Goal: Information Seeking & Learning: Learn about a topic

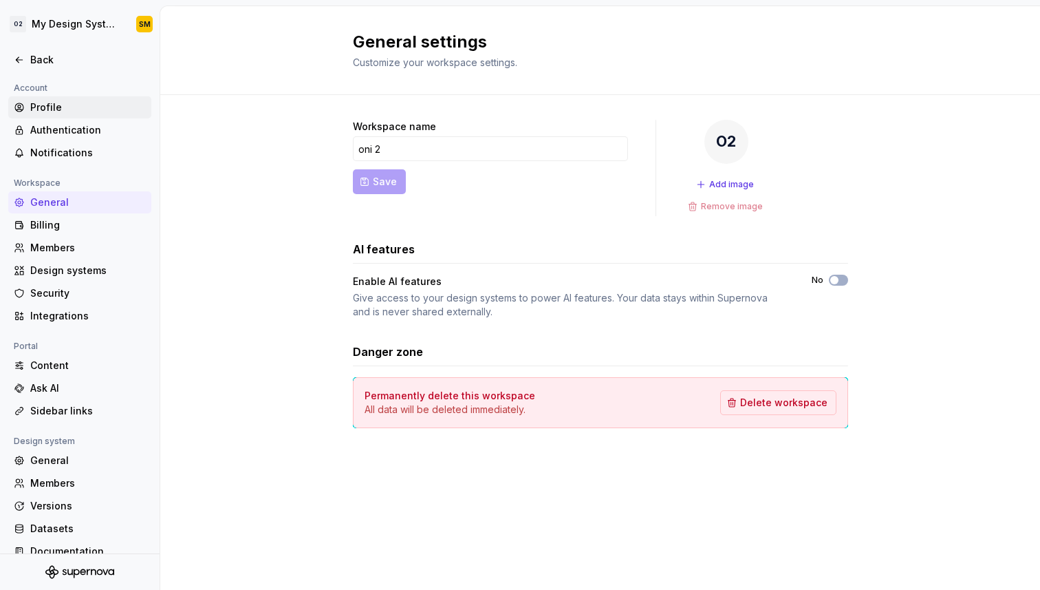
click at [43, 110] on div "Profile" at bounding box center [88, 107] width 116 height 14
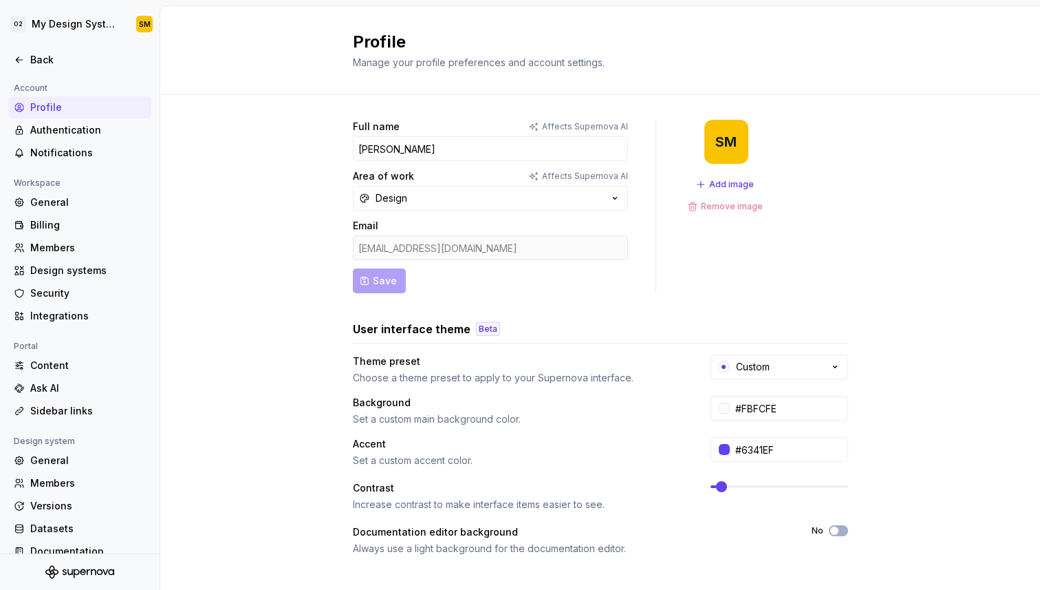
click at [35, 43] on div at bounding box center [80, 45] width 160 height 7
click at [35, 58] on div "Back" at bounding box center [88, 60] width 116 height 14
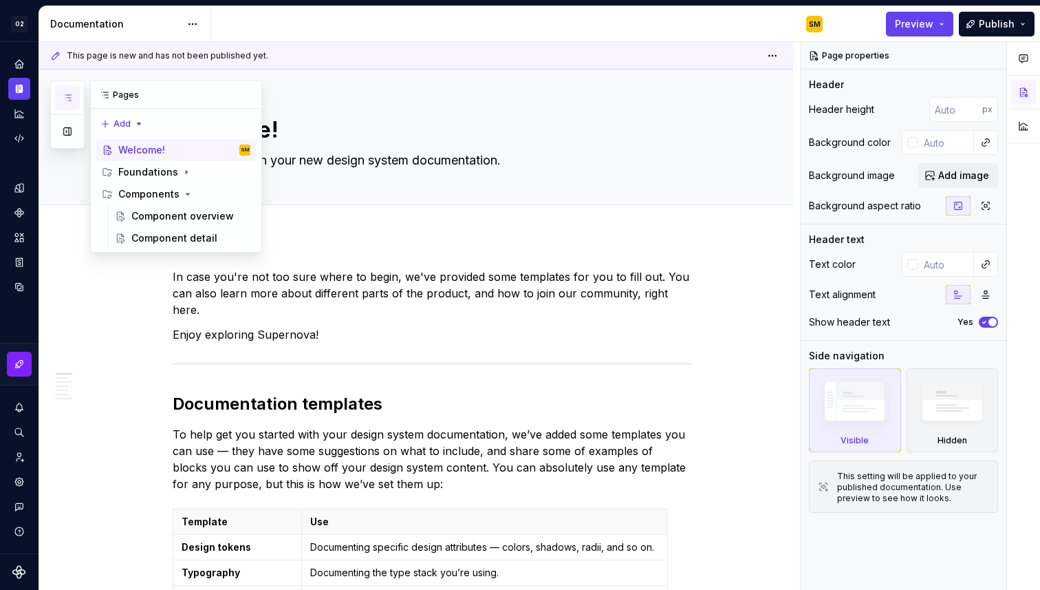
click at [72, 92] on icon "button" at bounding box center [67, 97] width 11 height 11
click at [87, 258] on div "This page is new and has not been published yet. Welcome! You’ve landed in your…" at bounding box center [419, 316] width 761 height 548
click at [137, 167] on div "Foundations" at bounding box center [148, 172] width 60 height 14
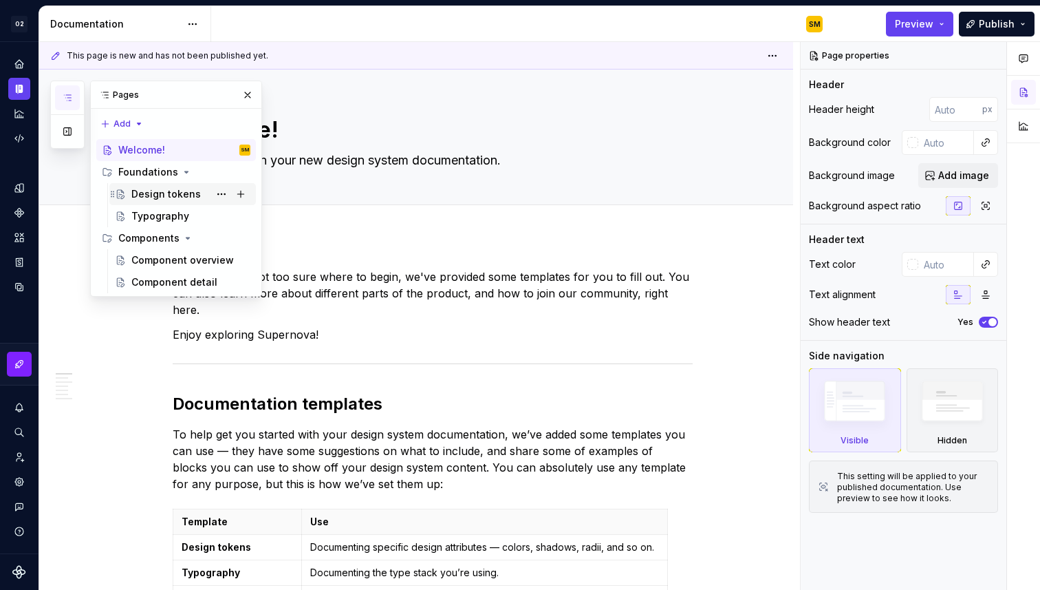
click at [164, 201] on div "Design tokens" at bounding box center [190, 193] width 119 height 19
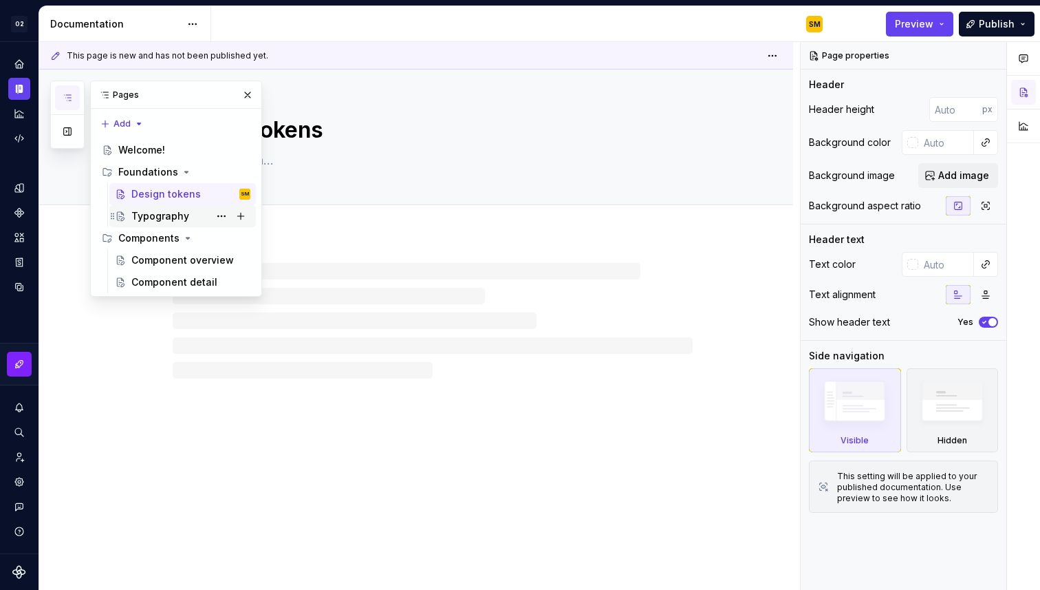
click at [164, 215] on div "Typography" at bounding box center [160, 216] width 58 height 14
click at [173, 242] on div "Components" at bounding box center [148, 238] width 61 height 14
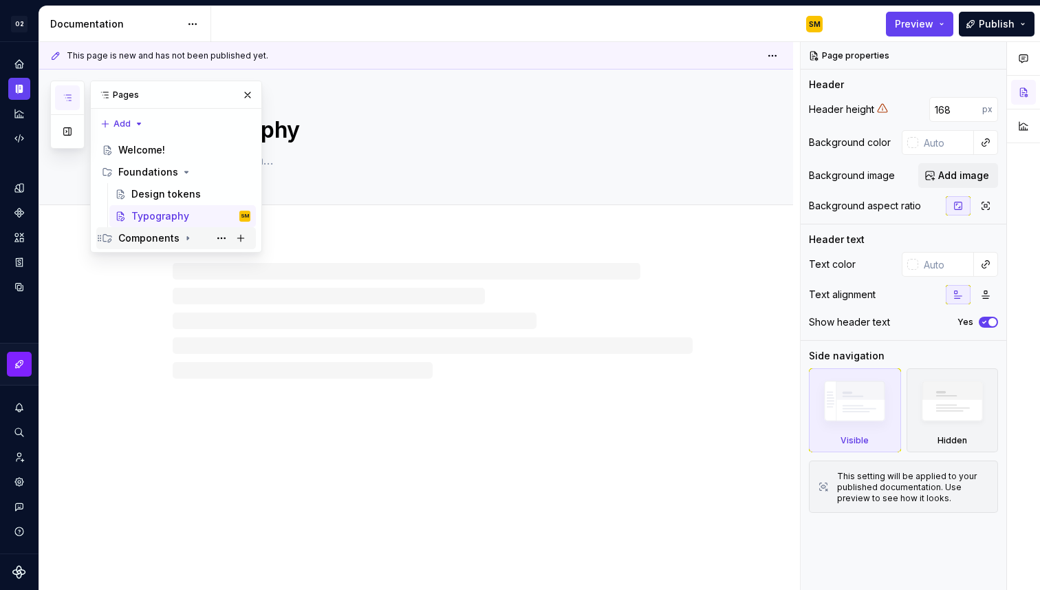
click at [173, 240] on div "Components" at bounding box center [148, 238] width 61 height 14
click at [171, 255] on div "Component overview" at bounding box center [170, 260] width 78 height 14
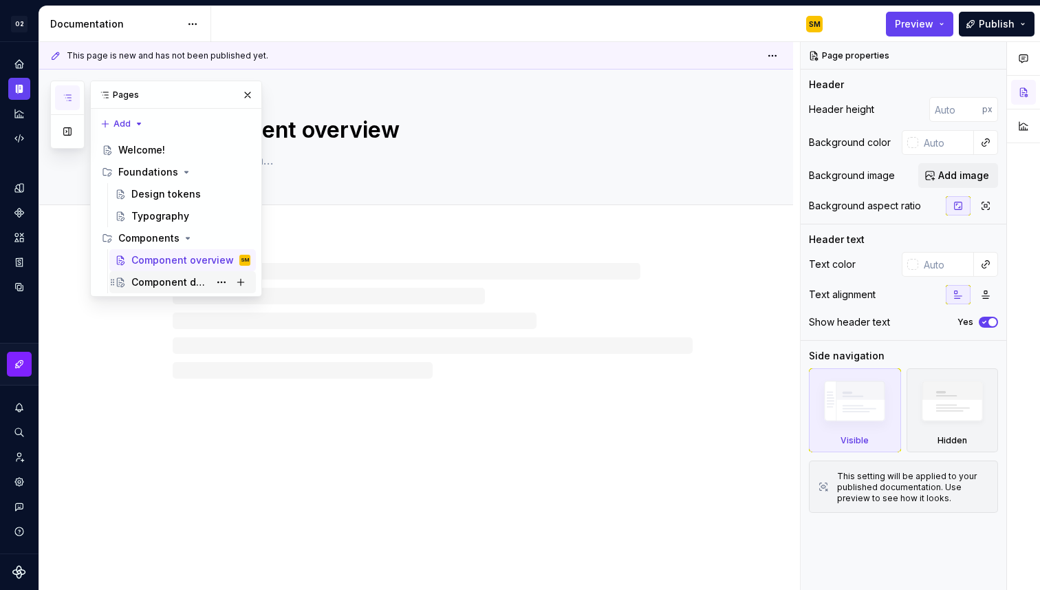
click at [172, 276] on div "Component detail" at bounding box center [170, 282] width 78 height 14
click at [69, 136] on button "button" at bounding box center [67, 131] width 25 height 25
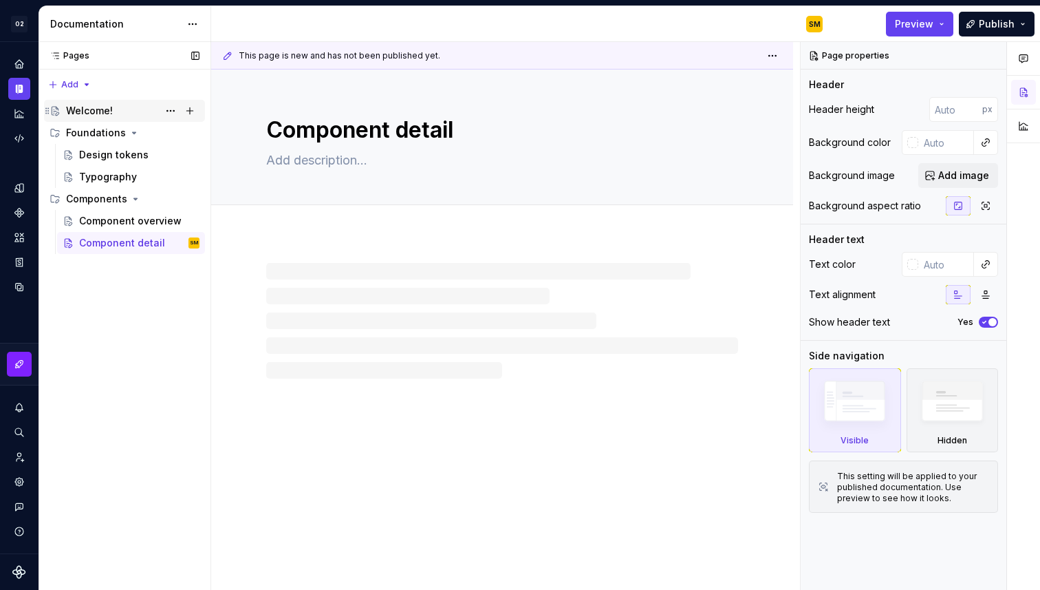
click at [103, 117] on div "Welcome!" at bounding box center [89, 111] width 47 height 14
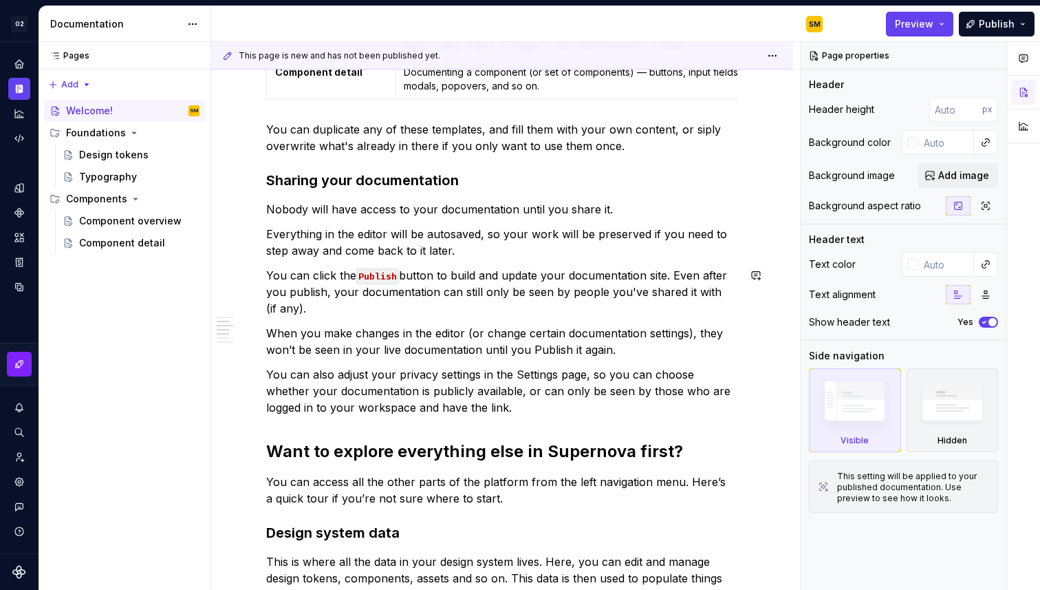
scroll to position [275, 0]
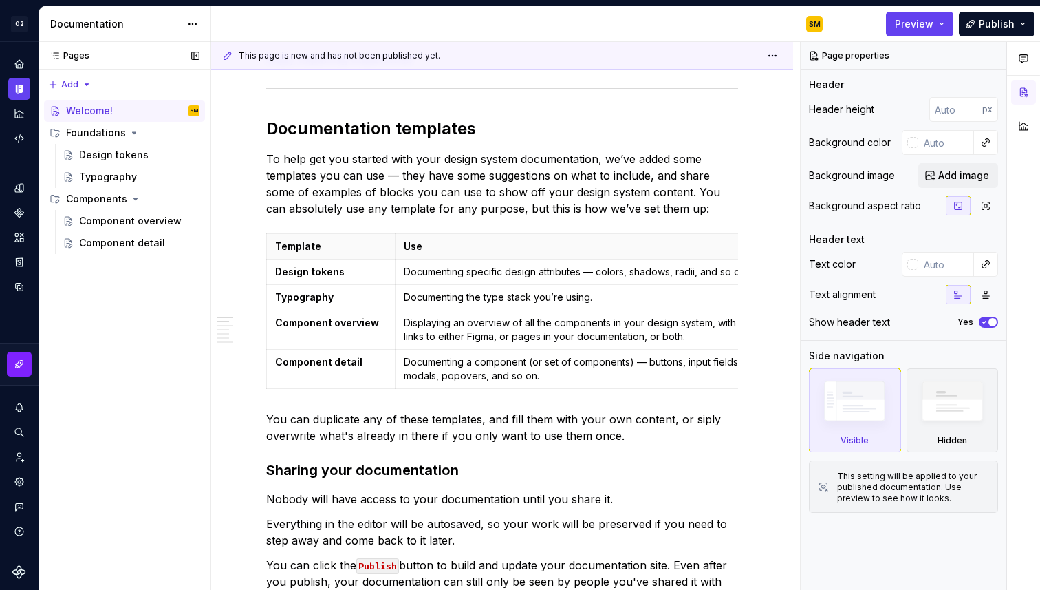
click at [116, 365] on div "Pages Pages Add Accessibility guide for tree Page tree. Navigate the tree with …" at bounding box center [125, 316] width 172 height 548
click at [195, 58] on button "button" at bounding box center [195, 55] width 19 height 19
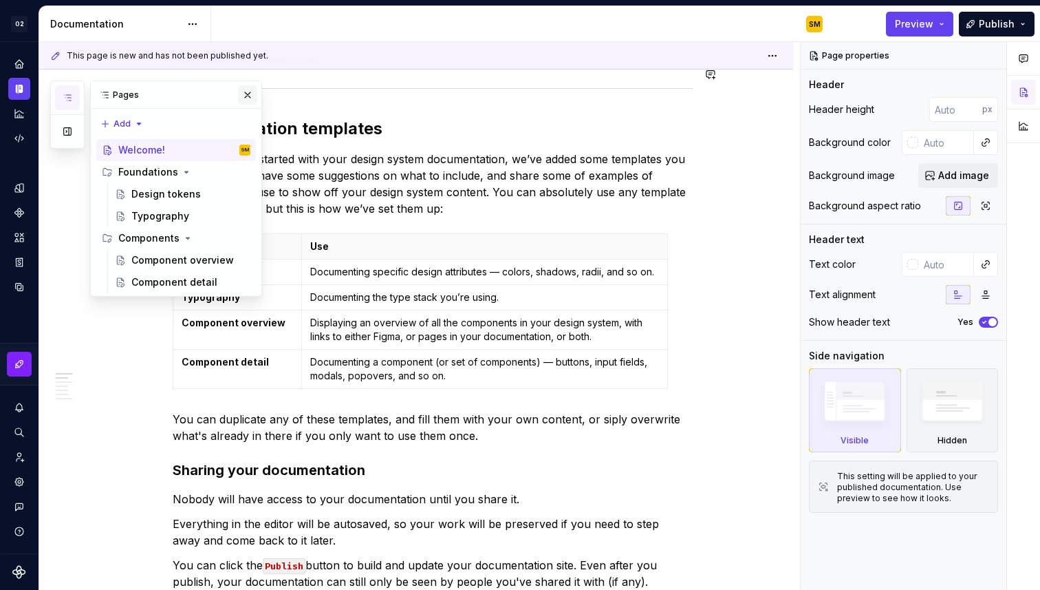
click at [243, 92] on button "button" at bounding box center [247, 94] width 19 height 19
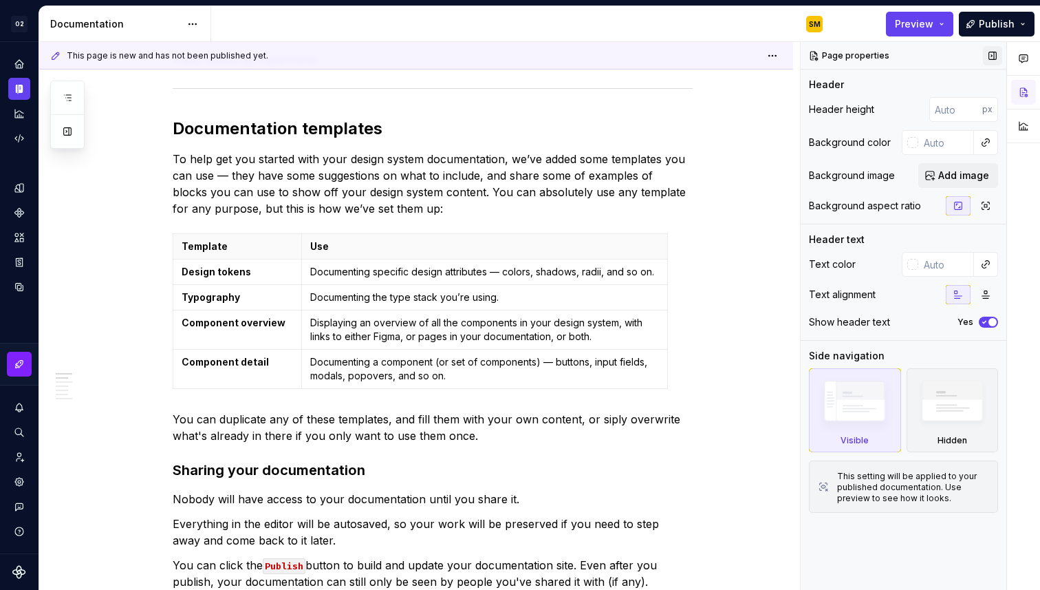
click at [987, 53] on button "button" at bounding box center [992, 55] width 19 height 19
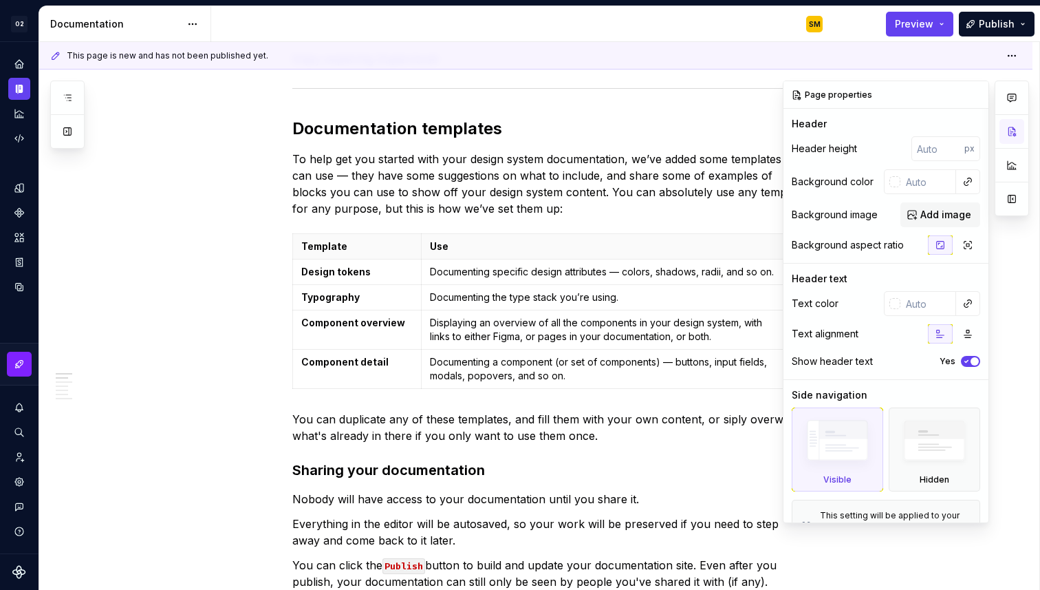
scroll to position [38, 0]
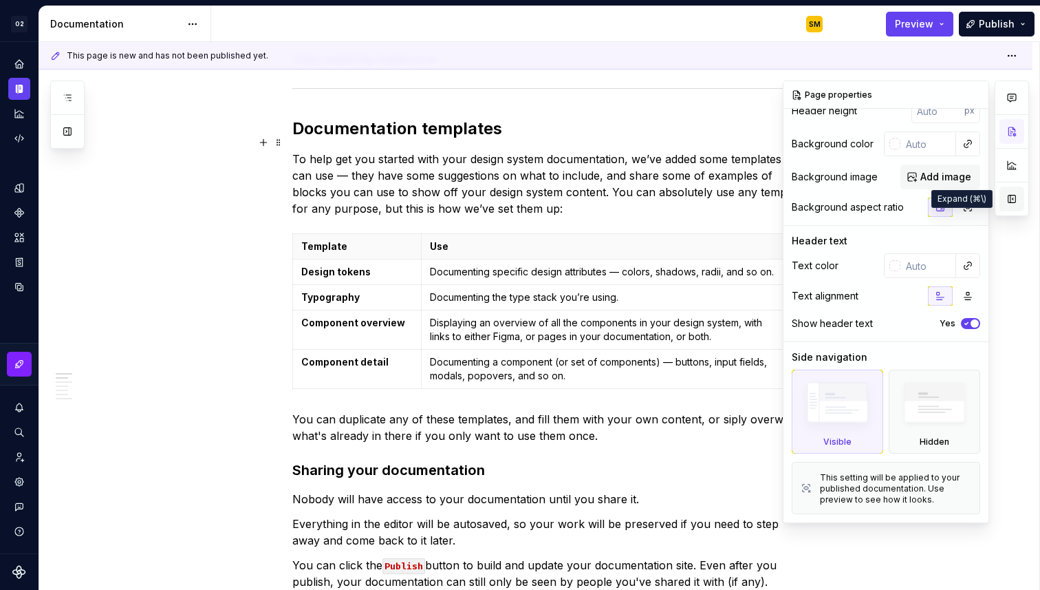
click at [1019, 196] on button "button" at bounding box center [1012, 198] width 25 height 25
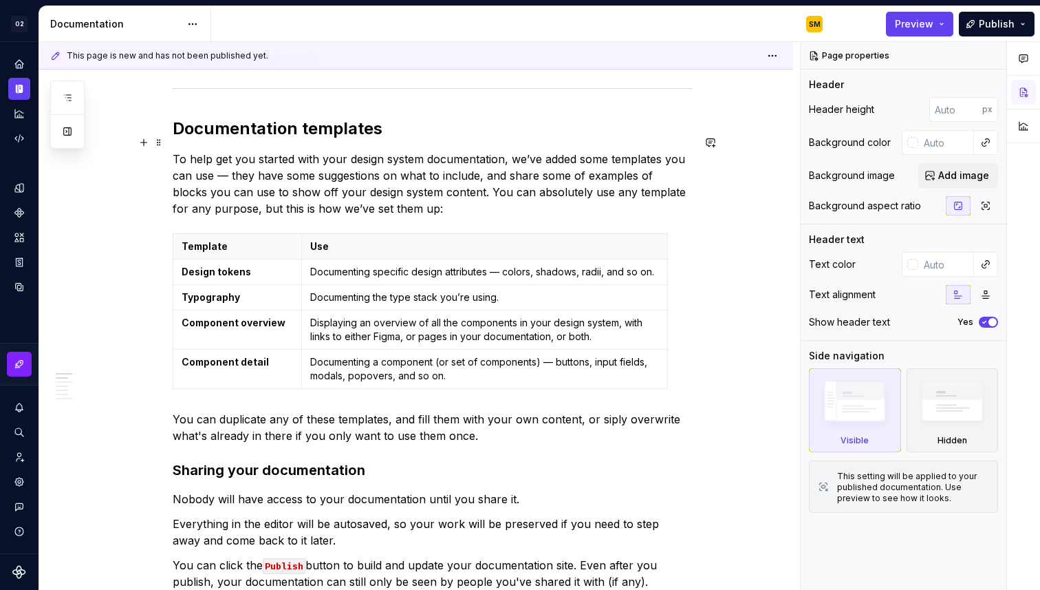
scroll to position [0, 0]
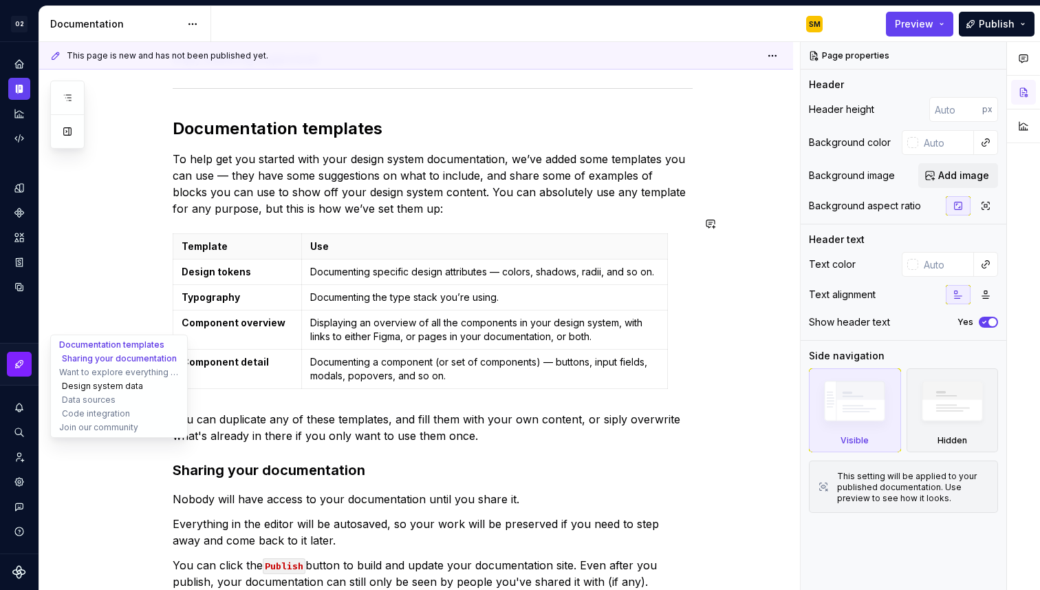
click at [98, 391] on button "Design system data" at bounding box center [119, 386] width 131 height 14
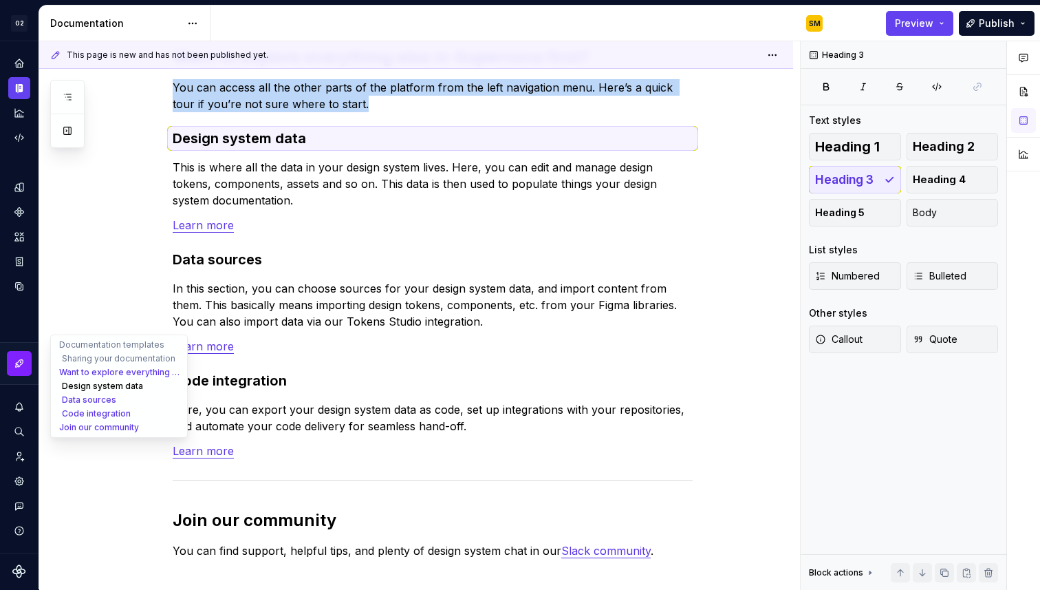
scroll to position [944, 0]
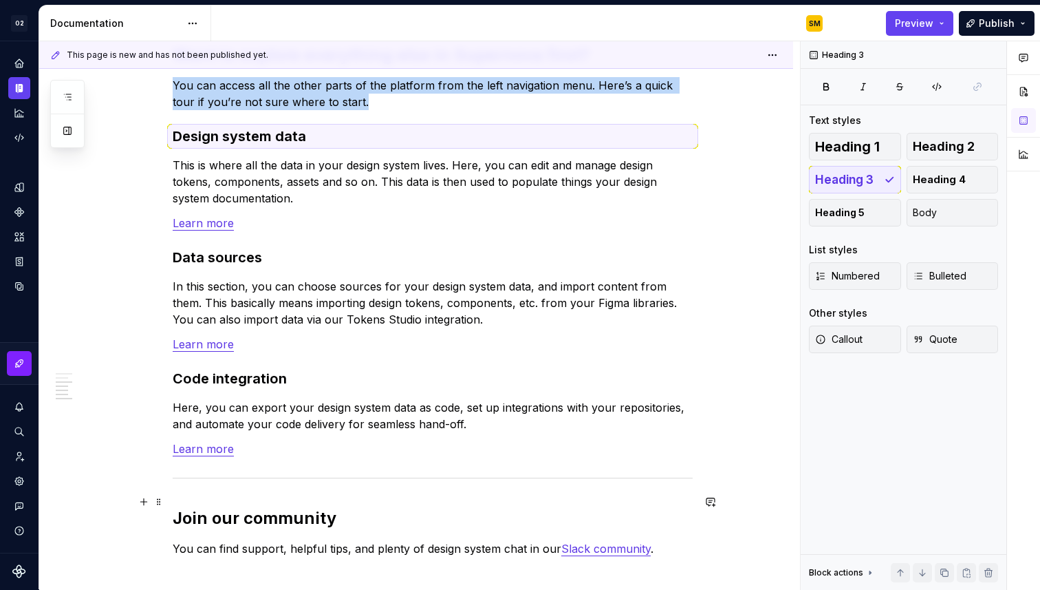
click at [100, 492] on div "In case you're not too sure where to begin, we've provided some templates for y…" at bounding box center [416, 45] width 754 height 1509
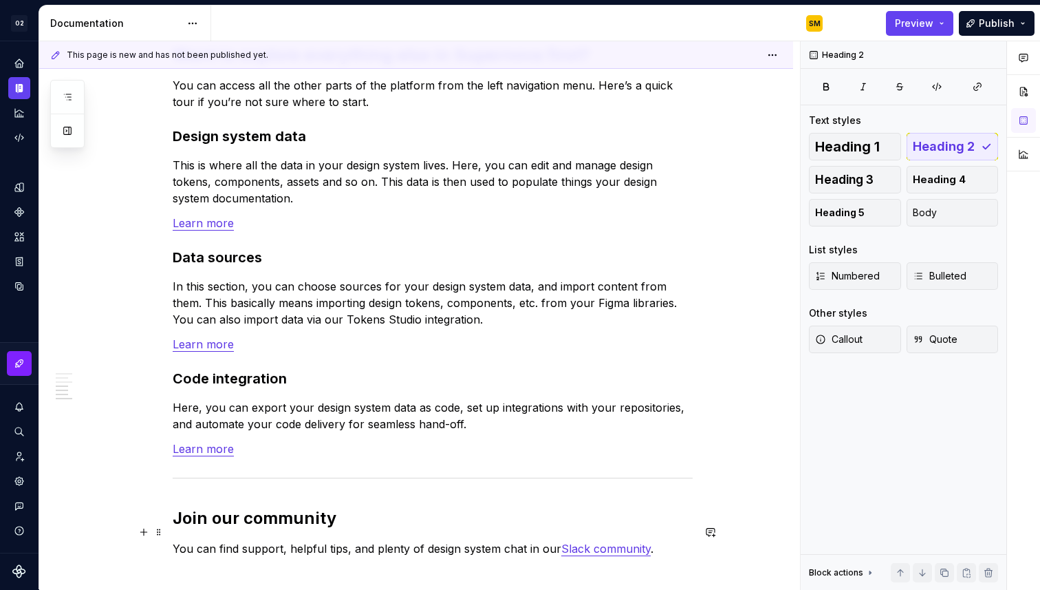
scroll to position [1137, 0]
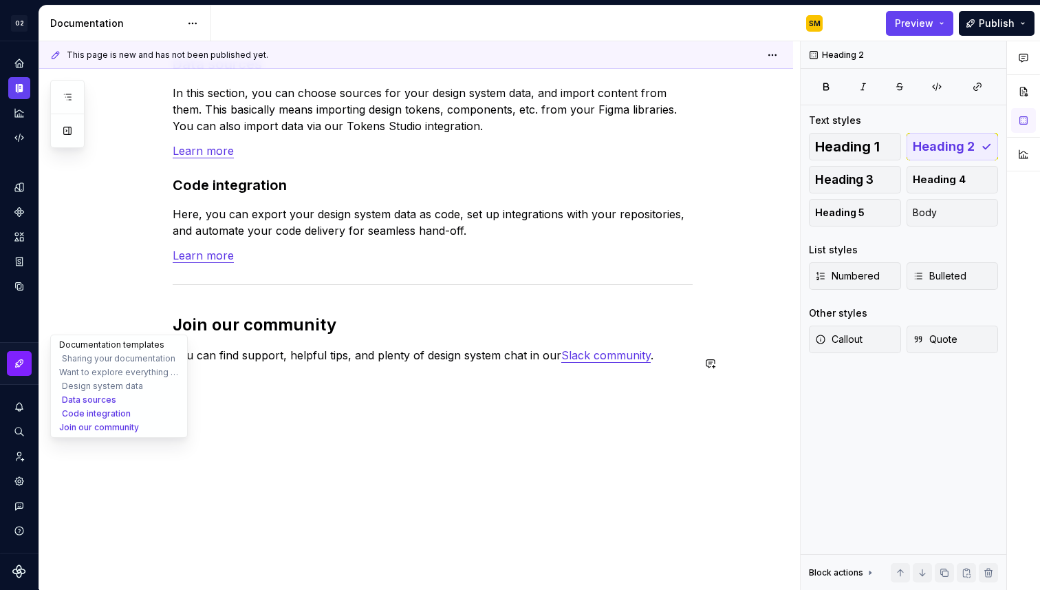
click at [70, 347] on button "Documentation templates" at bounding box center [119, 345] width 131 height 14
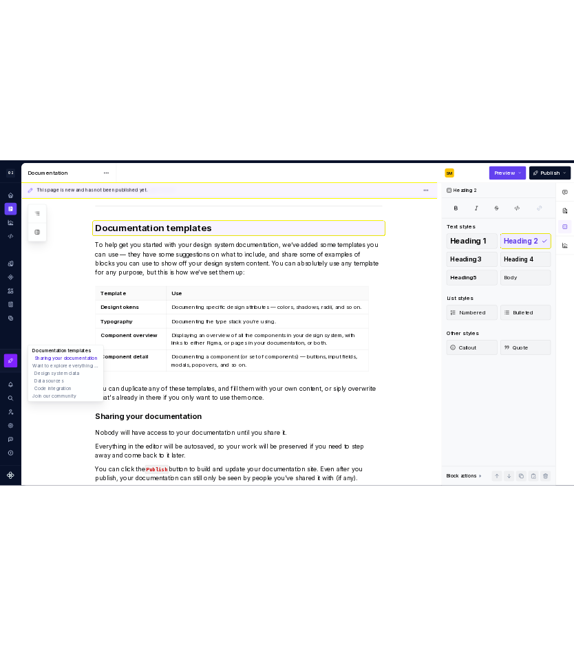
scroll to position [266, 0]
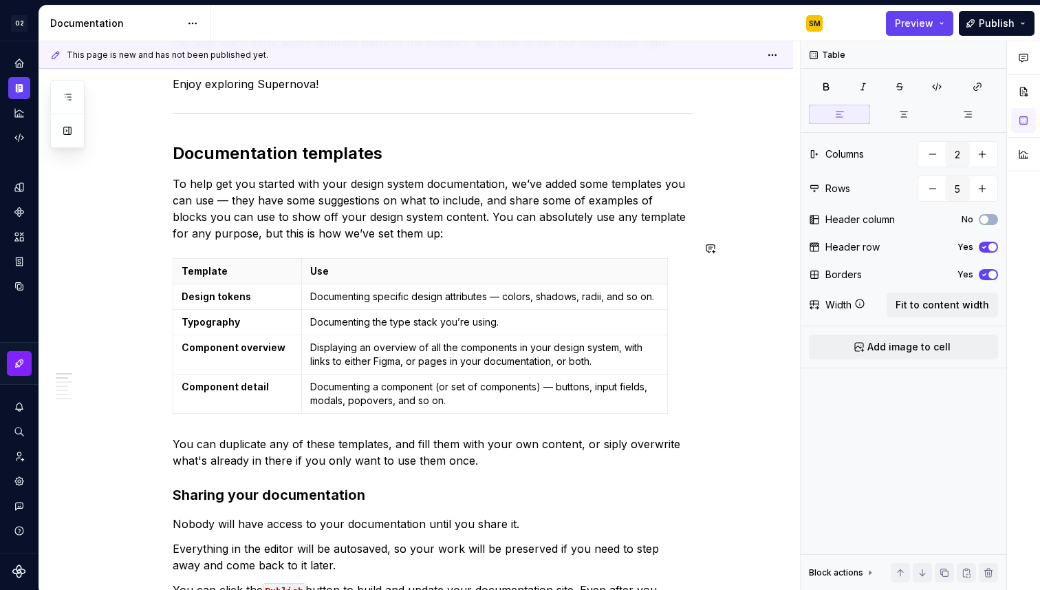
scroll to position [249, 0]
click at [812, 50] on div "Table" at bounding box center [828, 54] width 47 height 19
type textarea "*"
